Goal: Navigation & Orientation: Find specific page/section

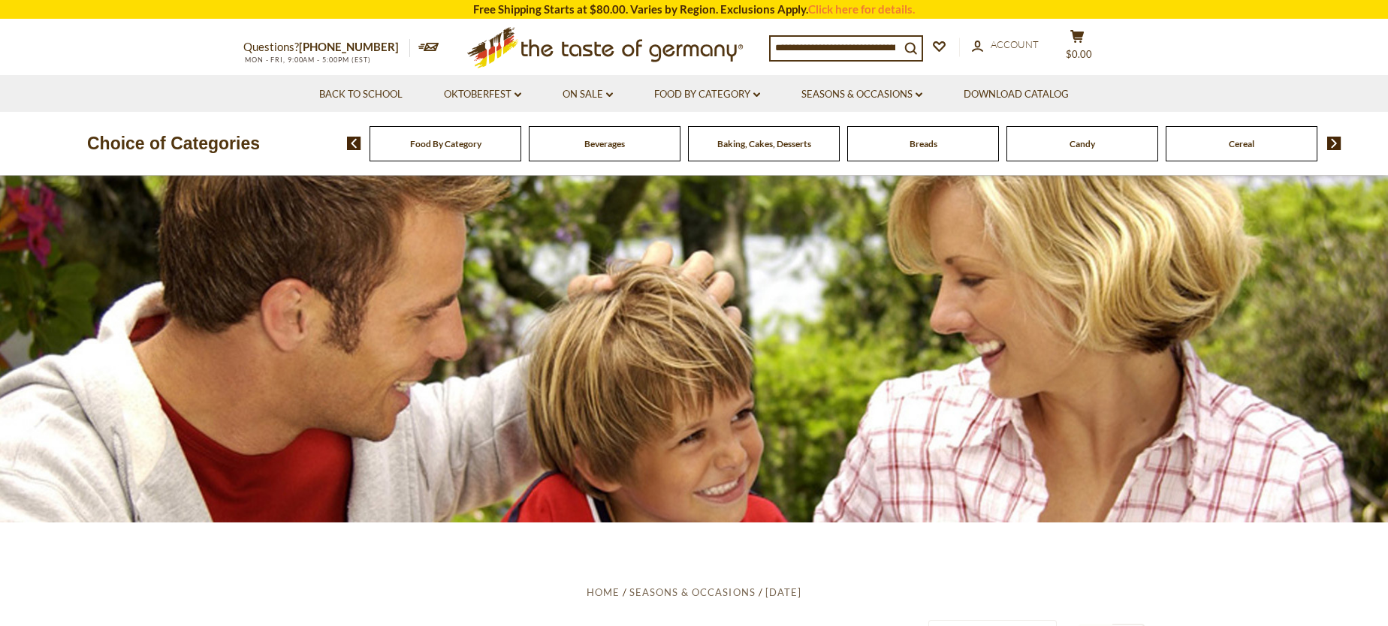
click at [440, 141] on span "Food By Category" at bounding box center [445, 143] width 71 height 11
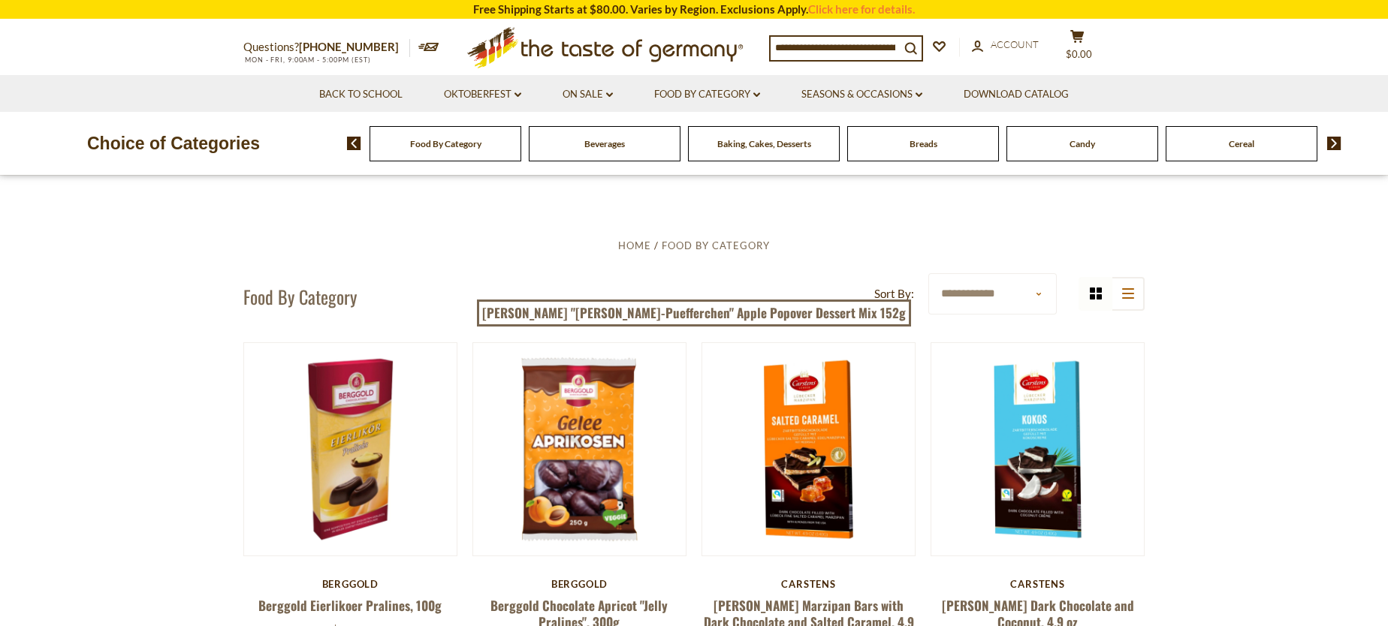
click at [448, 143] on span "Food By Category" at bounding box center [445, 143] width 71 height 11
click at [765, 143] on span "Baking, Cakes, Desserts" at bounding box center [764, 143] width 94 height 11
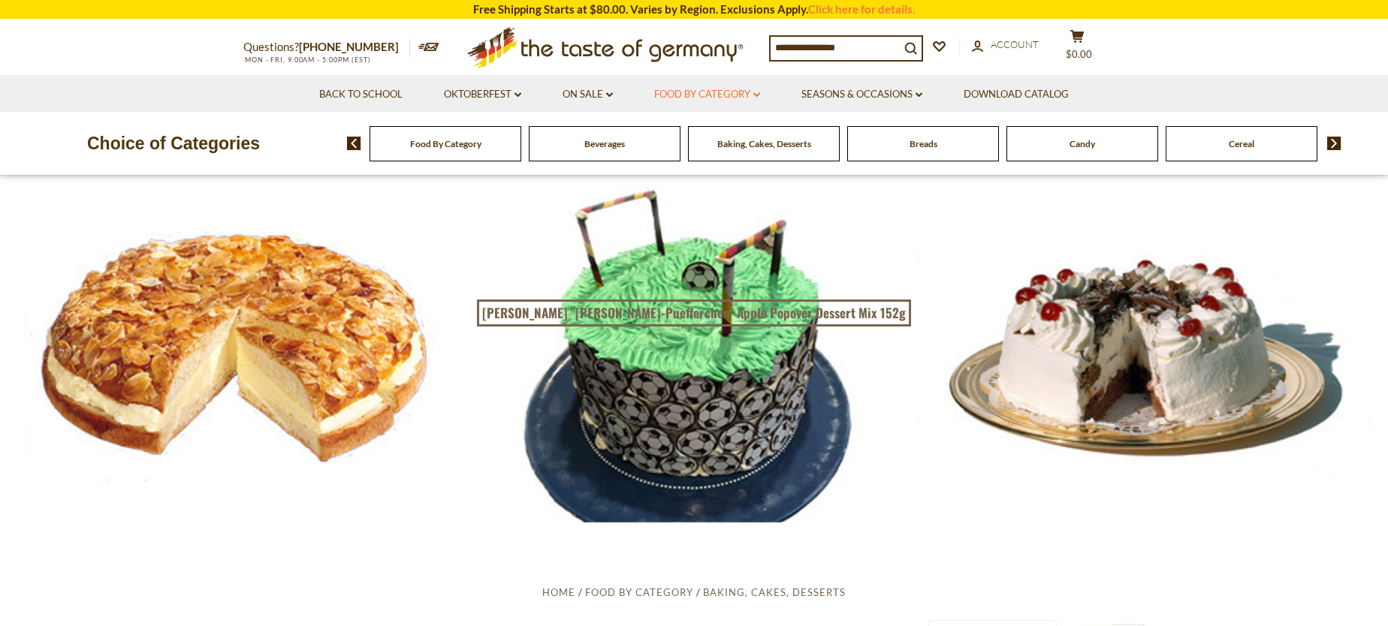
click at [717, 92] on link "Food By Category dropdown_arrow" at bounding box center [707, 94] width 106 height 17
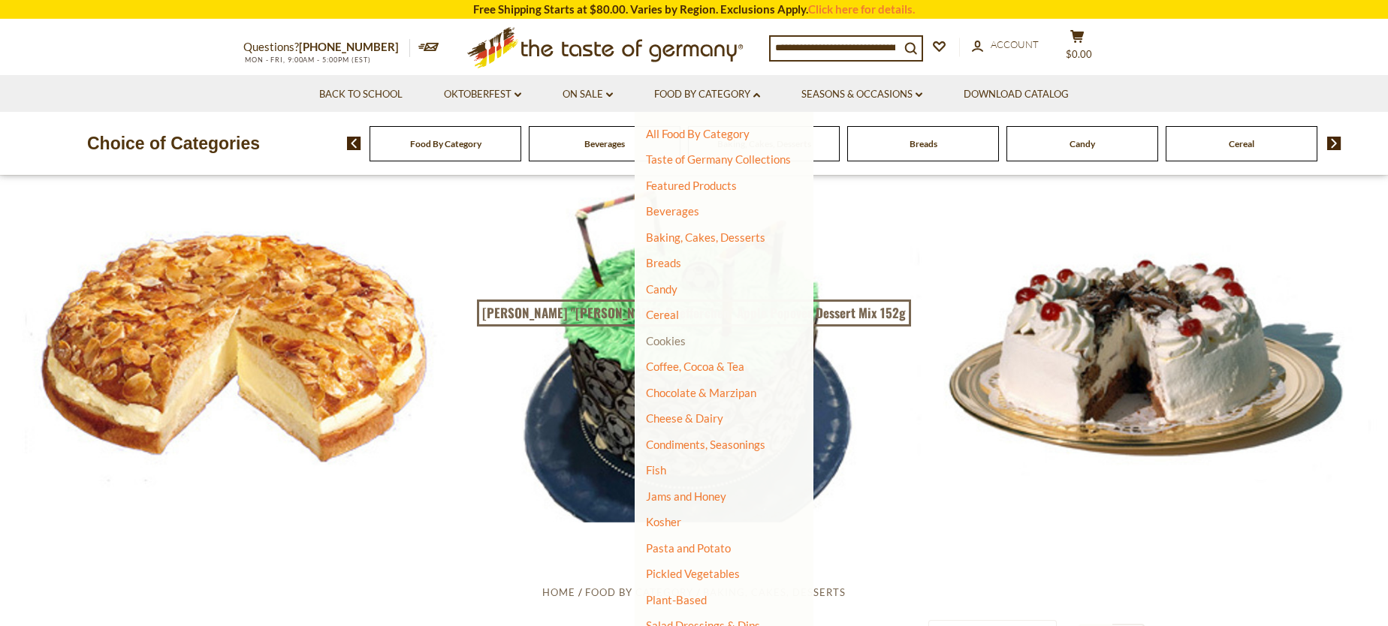
click at [659, 339] on link "Cookies" at bounding box center [666, 341] width 40 height 14
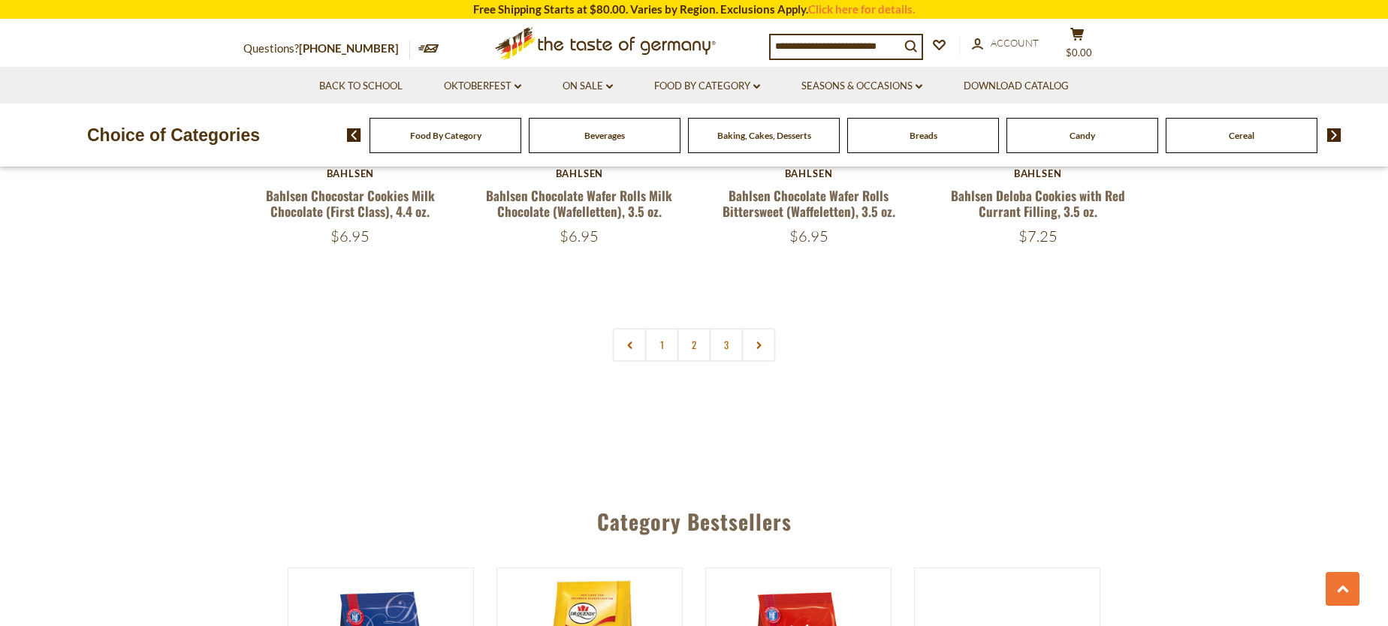
scroll to position [3681, 0]
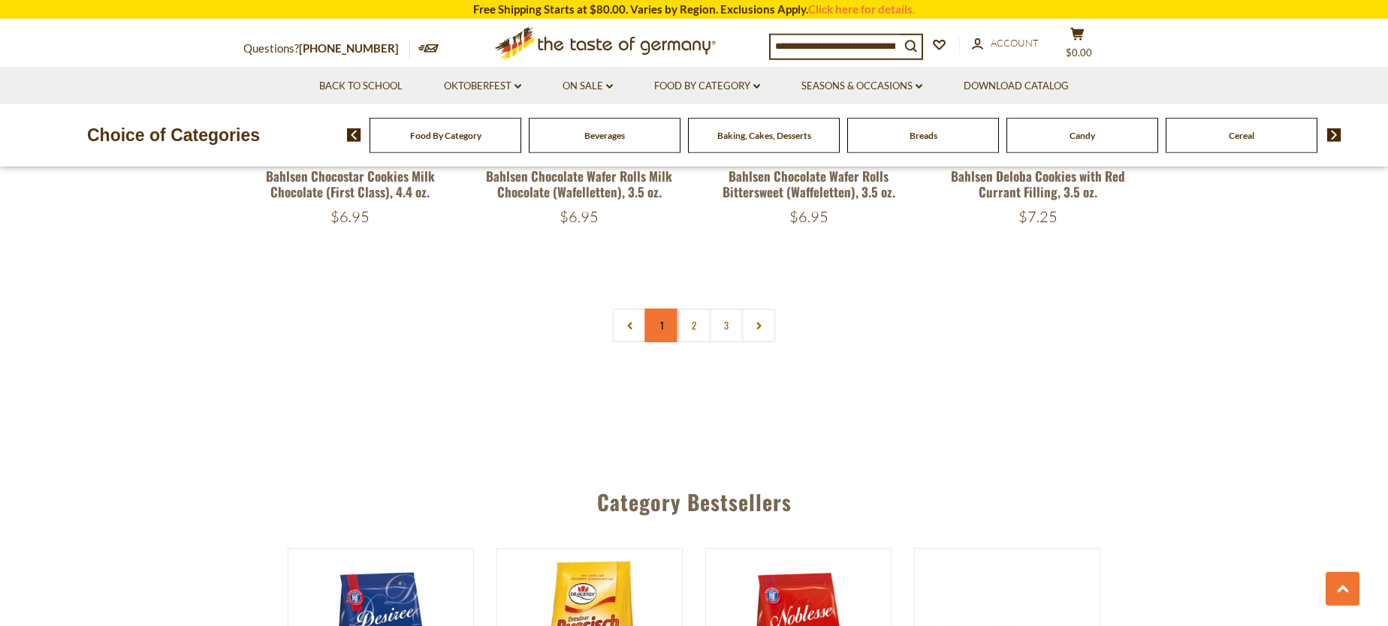
click at [665, 329] on link "1" at bounding box center [662, 326] width 34 height 34
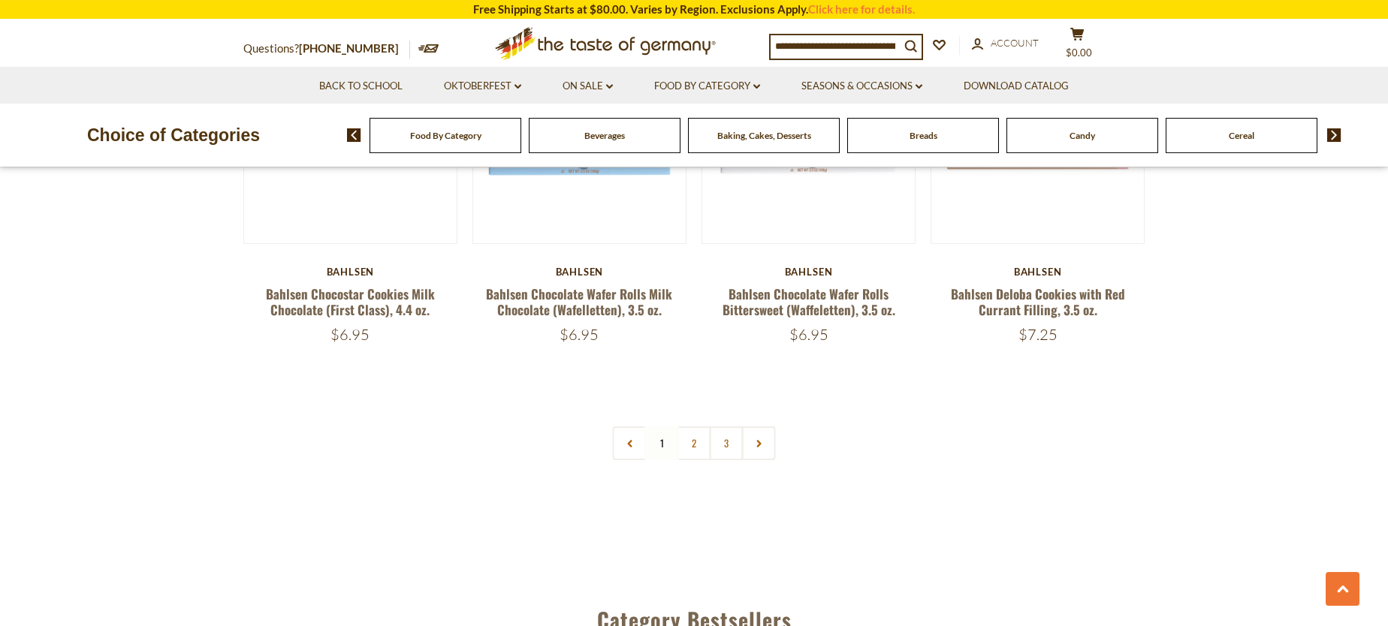
scroll to position [3550, 0]
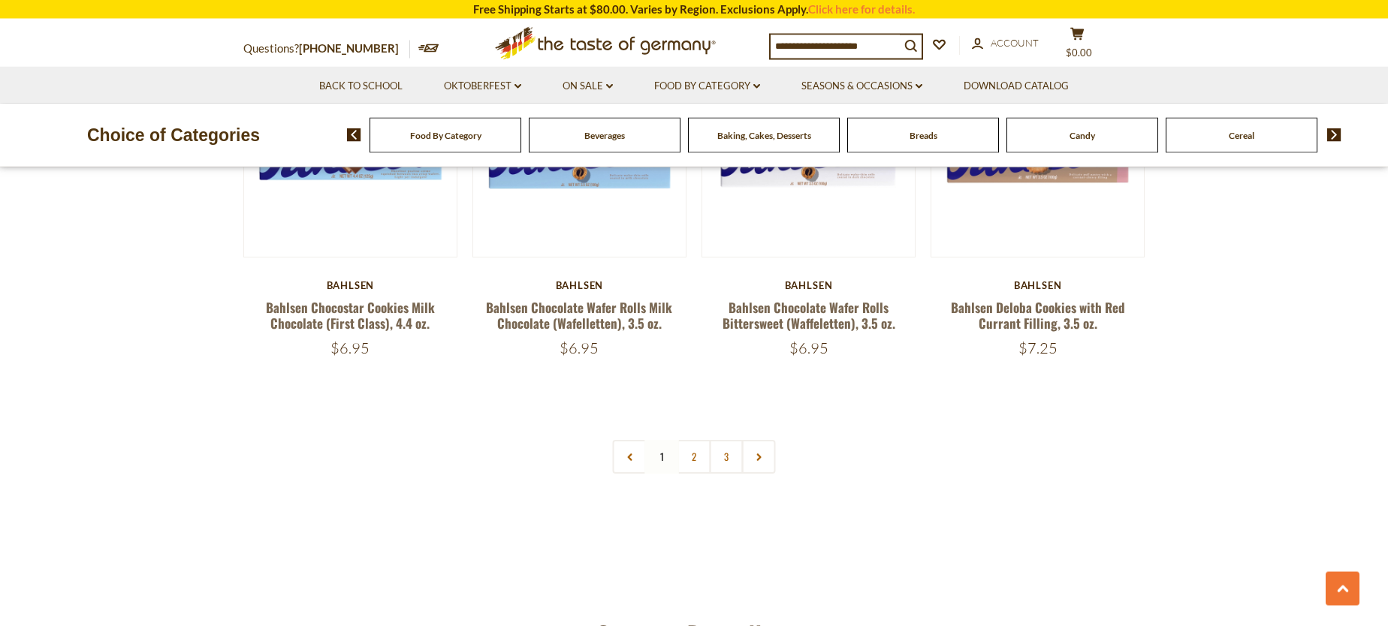
click at [694, 453] on link "2" at bounding box center [694, 457] width 34 height 34
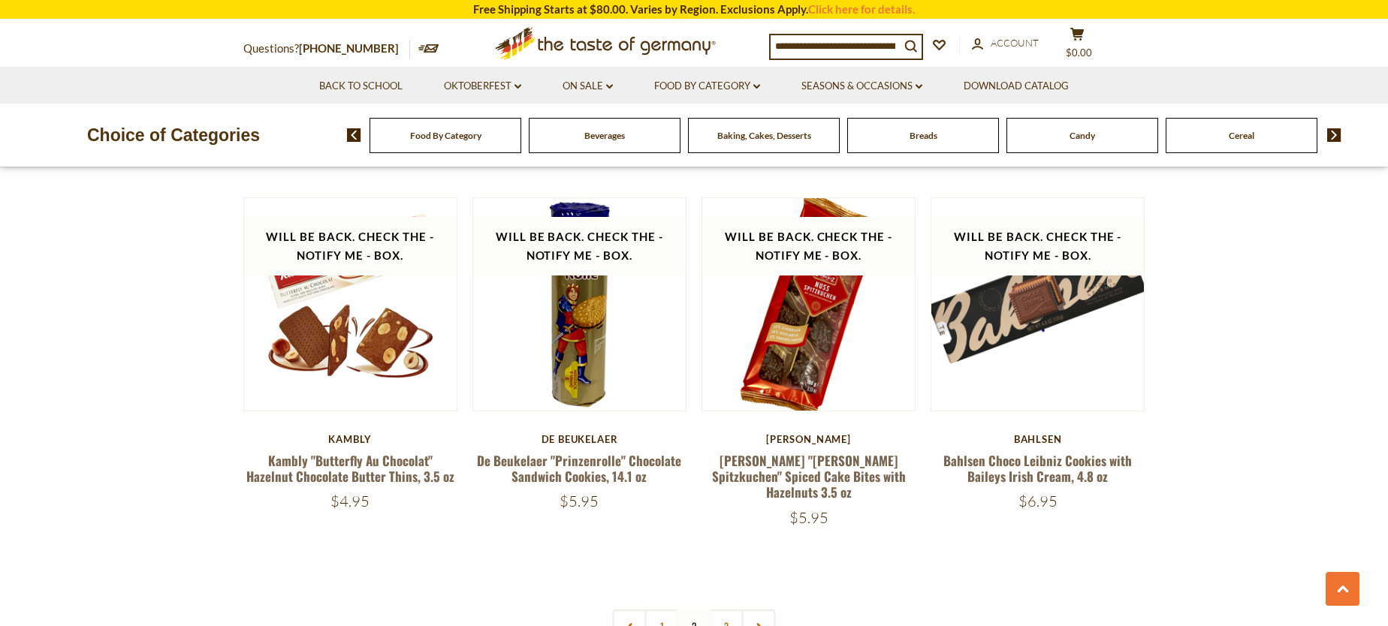
scroll to position [3465, 0]
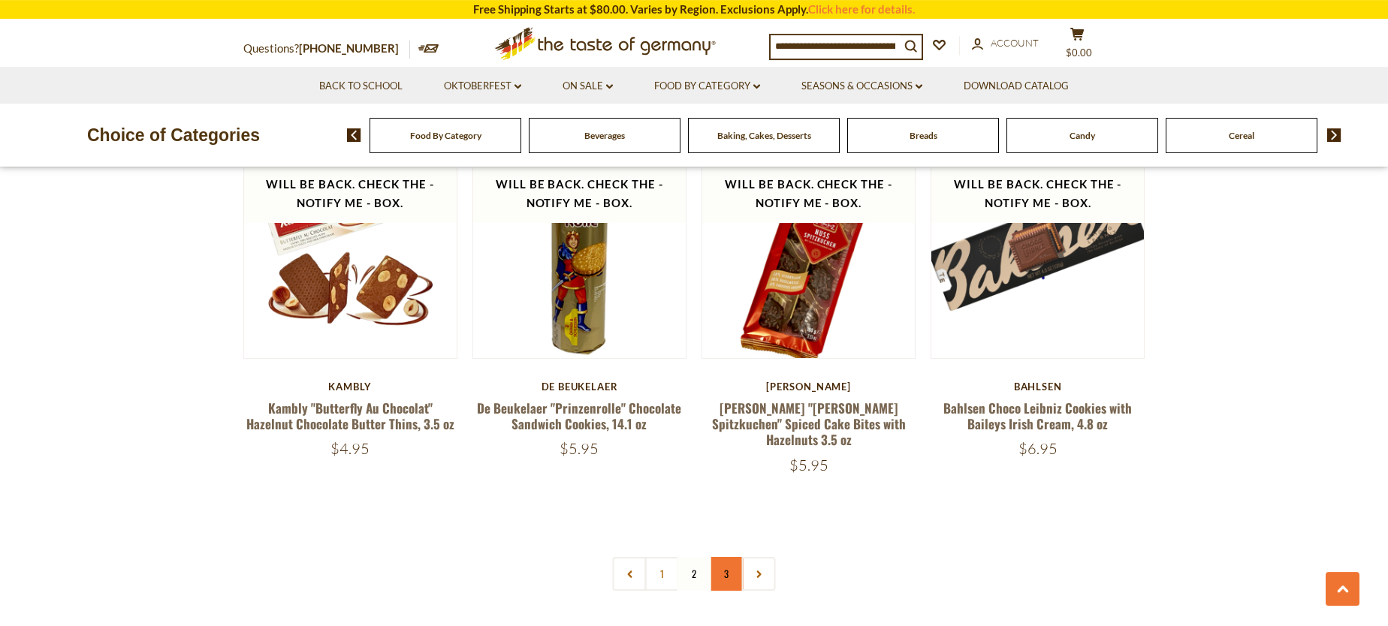
click at [723, 557] on link "3" at bounding box center [727, 574] width 34 height 34
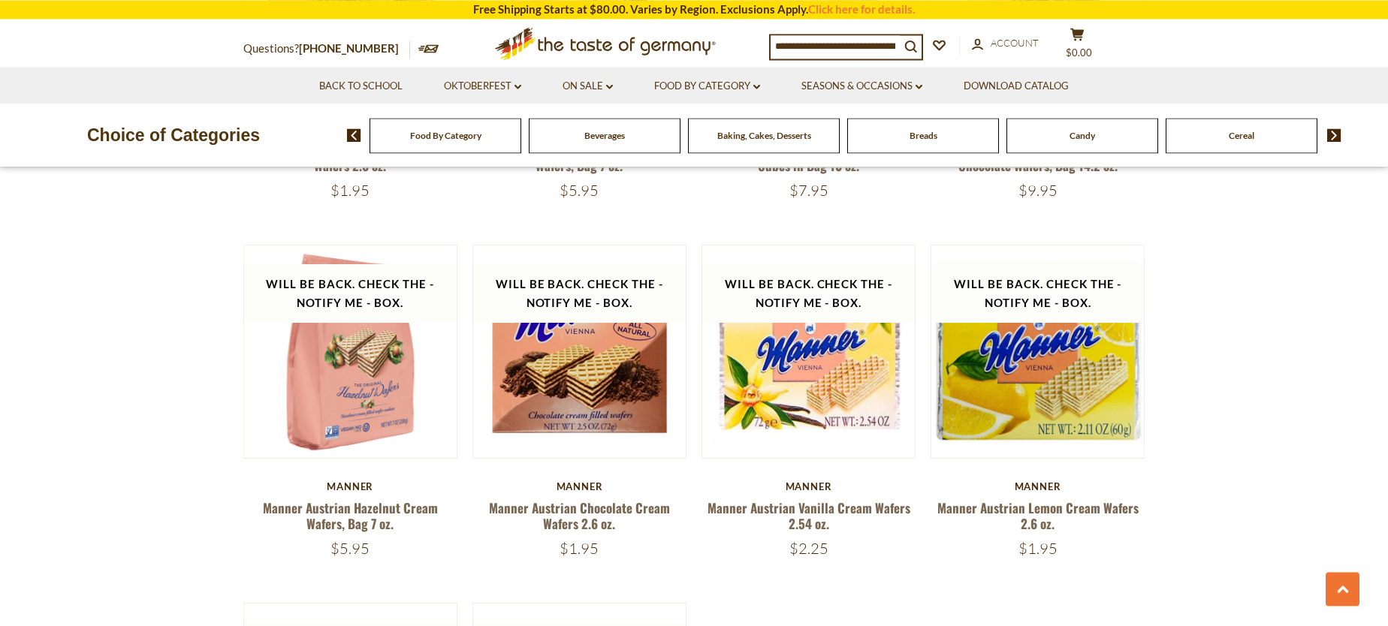
scroll to position [807, 0]
